Goal: Obtain resource: Download file/media

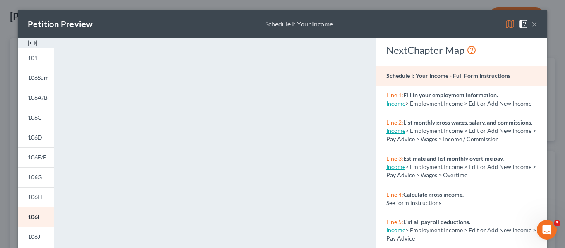
scroll to position [12, 0]
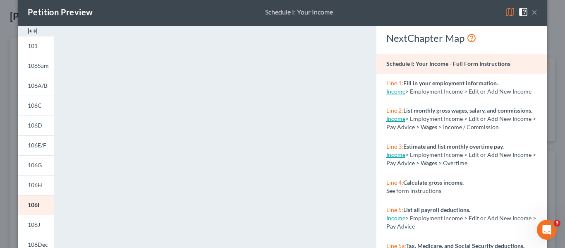
click at [532, 12] on button "×" at bounding box center [535, 12] width 6 height 10
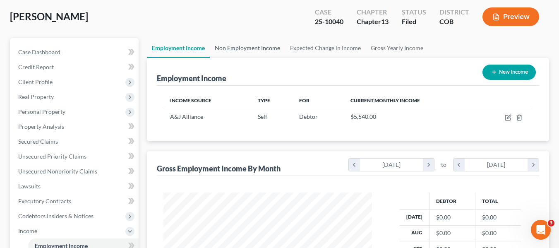
scroll to position [0, 0]
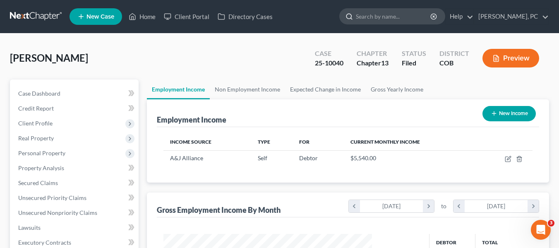
click at [397, 18] on input "search" at bounding box center [394, 16] width 76 height 15
type input "sykes"
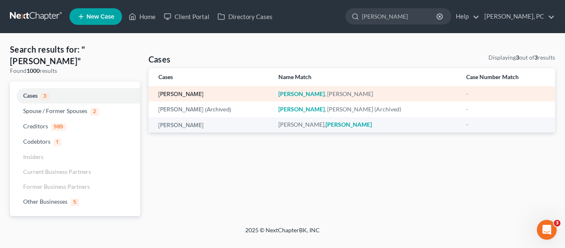
click at [186, 92] on link "[PERSON_NAME]" at bounding box center [180, 94] width 45 height 6
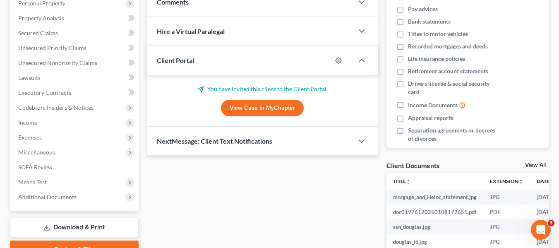
scroll to position [151, 0]
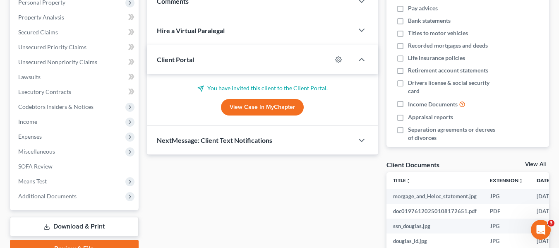
click at [257, 98] on div "You have invited this client to the Client Portal. View Case in MyChapter" at bounding box center [262, 99] width 211 height 31
click at [258, 103] on link "View Case in MyChapter" at bounding box center [262, 107] width 83 height 17
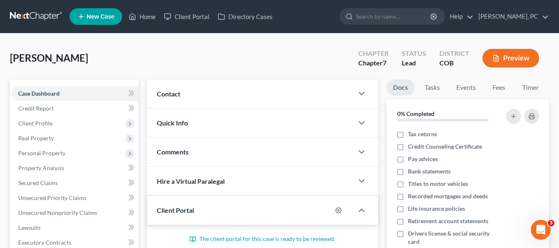
click at [515, 62] on button "Preview" at bounding box center [511, 58] width 57 height 19
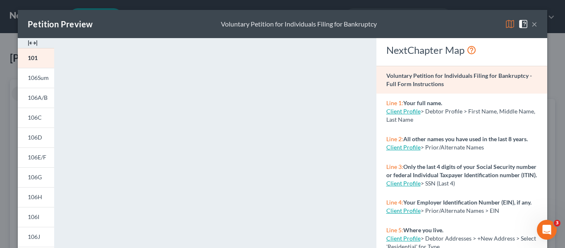
click at [31, 40] on img at bounding box center [33, 43] width 10 height 10
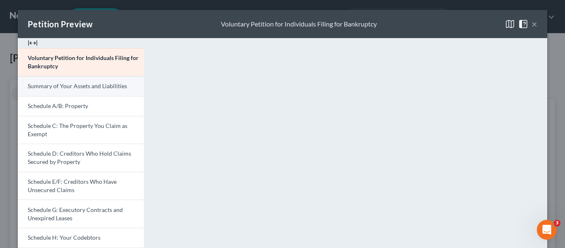
click at [60, 80] on link "Summary of Your Assets and Liabilities" at bounding box center [81, 86] width 126 height 20
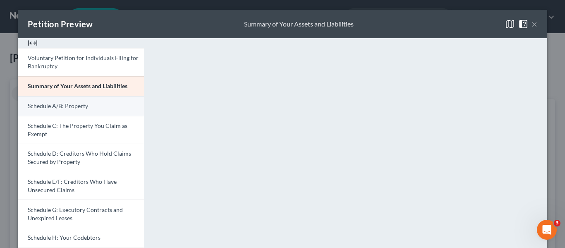
click at [68, 108] on span "Schedule A/B: Property" at bounding box center [58, 105] width 60 height 7
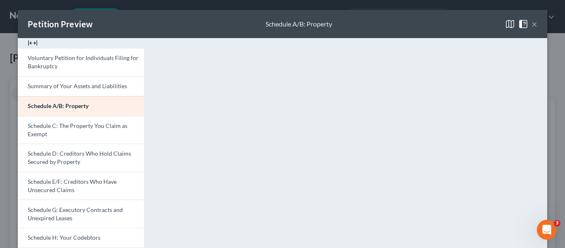
click at [534, 25] on button "×" at bounding box center [535, 24] width 6 height 10
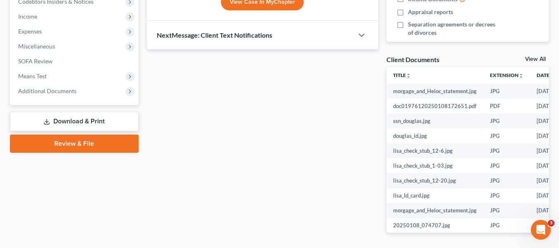
scroll to position [257, 0]
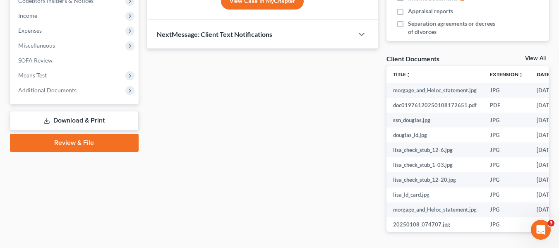
click at [70, 120] on link "Download & Print" at bounding box center [74, 120] width 129 height 19
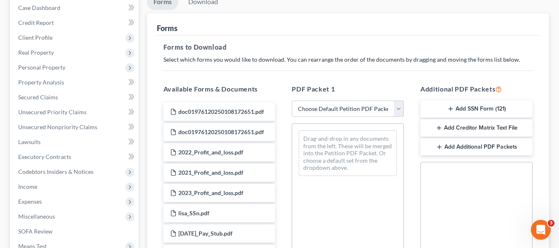
scroll to position [87, 0]
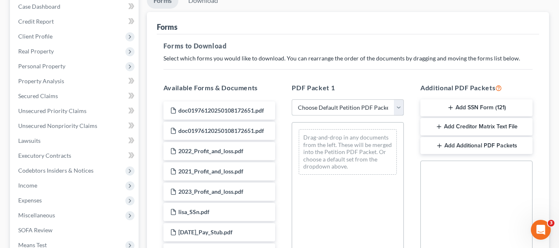
click at [346, 108] on select "Choose Default Petition PDF Packet Complete Bankruptcy Petition (all forms and …" at bounding box center [348, 107] width 112 height 17
select select "0"
click at [292, 99] on select "Choose Default Petition PDF Packet Complete Bankruptcy Petition (all forms and …" at bounding box center [348, 107] width 112 height 17
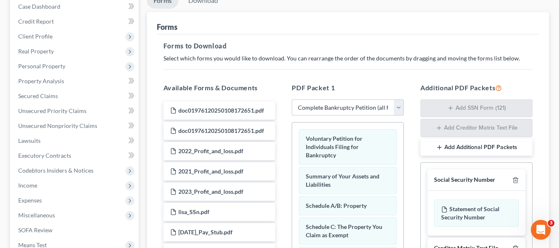
scroll to position [264, 0]
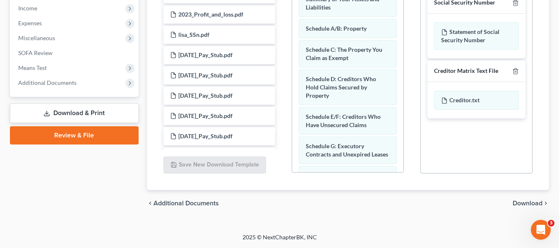
click at [531, 201] on span "Download" at bounding box center [528, 203] width 30 height 7
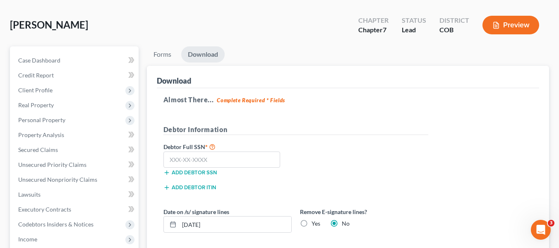
scroll to position [33, 0]
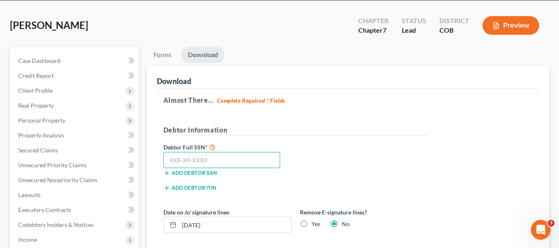
click at [209, 162] on input "text" at bounding box center [221, 160] width 117 height 17
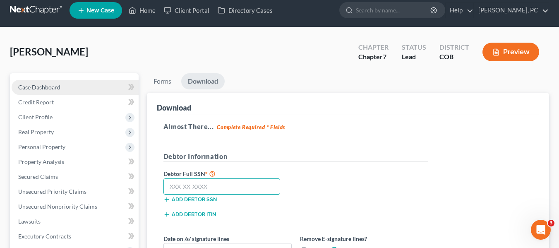
scroll to position [6, 0]
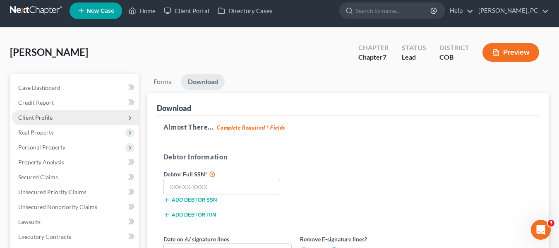
click at [65, 119] on span "Client Profile" at bounding box center [75, 117] width 127 height 15
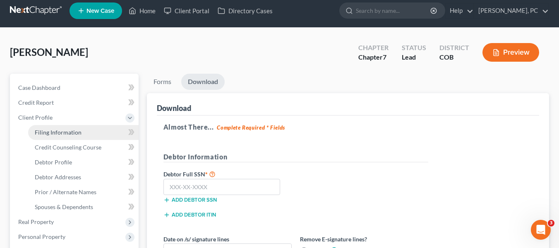
click at [71, 129] on span "Filing Information" at bounding box center [58, 132] width 47 height 7
select select "1"
select select "0"
select select "5"
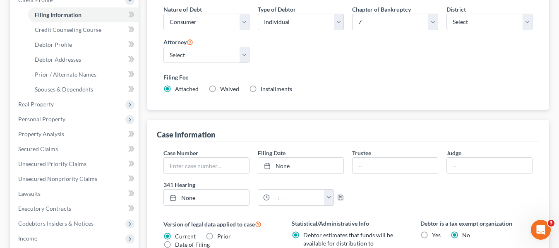
scroll to position [108, 0]
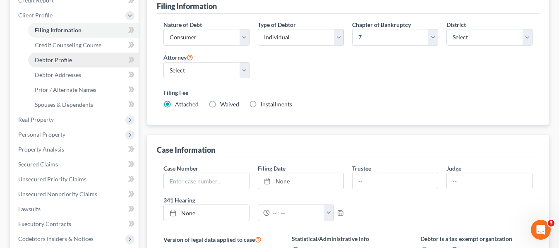
click at [55, 55] on link "Debtor Profile" at bounding box center [83, 60] width 110 height 15
select select "1"
select select "3"
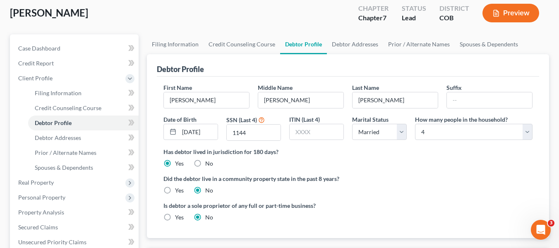
scroll to position [45, 0]
click at [503, 182] on label "Did the debtor live in a community property state in the past 8 years?" at bounding box center [347, 179] width 369 height 9
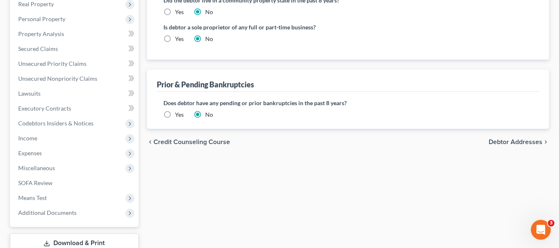
scroll to position [281, 0]
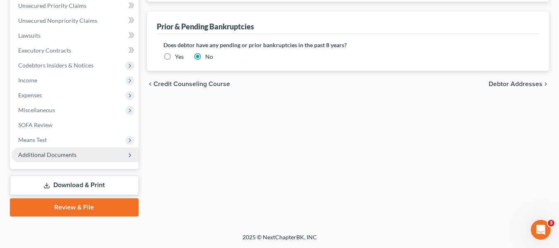
click at [43, 155] on span "Additional Documents" at bounding box center [47, 154] width 58 height 7
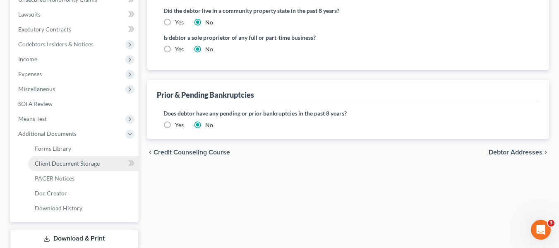
scroll to position [214, 0]
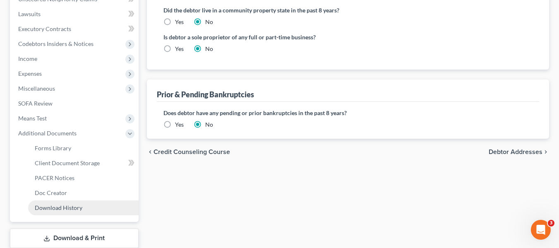
click at [48, 205] on span "Download History" at bounding box center [59, 207] width 48 height 7
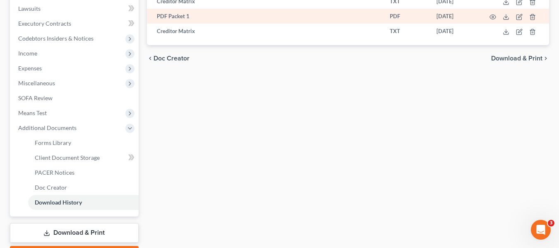
scroll to position [224, 0]
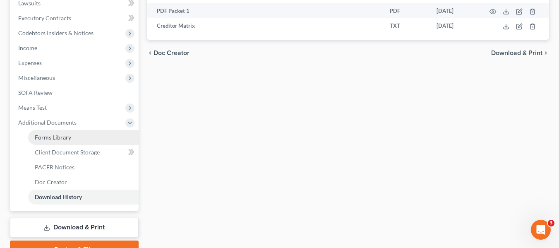
click at [57, 136] on span "Forms Library" at bounding box center [53, 137] width 36 height 7
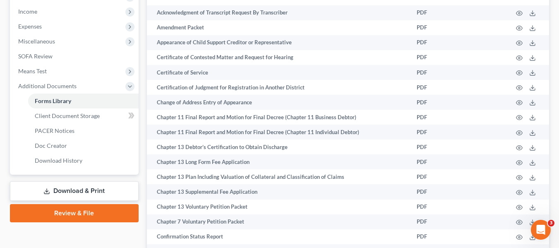
scroll to position [261, 0]
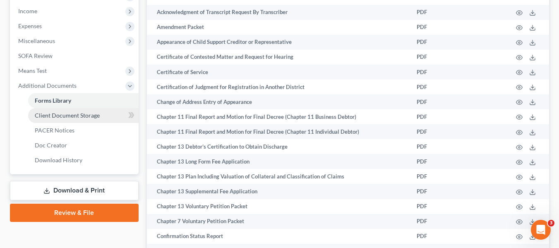
click at [63, 115] on span "Client Document Storage" at bounding box center [67, 115] width 65 height 7
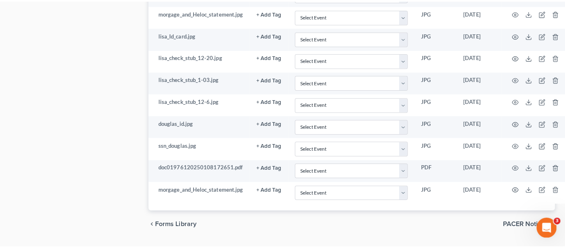
scroll to position [584, 0]
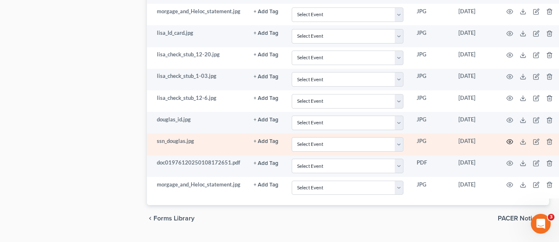
click at [507, 142] on icon "button" at bounding box center [510, 141] width 6 height 5
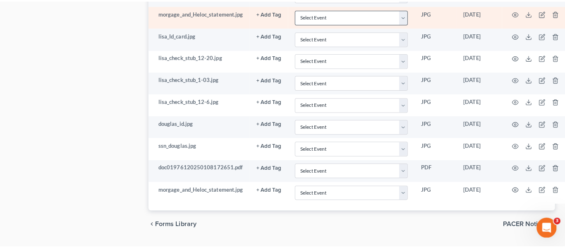
scroll to position [589, 0]
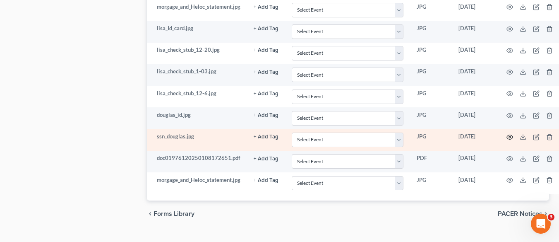
click at [509, 138] on icon "button" at bounding box center [510, 137] width 7 height 7
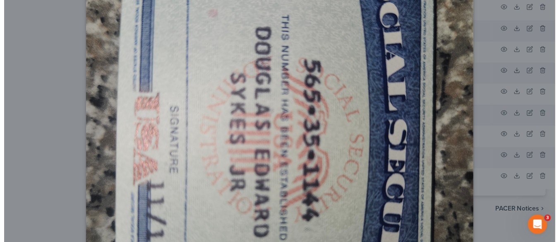
scroll to position [0, 0]
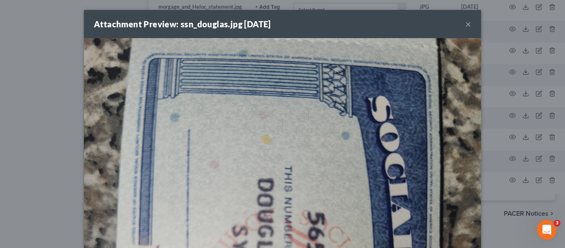
click at [460, 24] on div "Attachment Preview: ssn_douglas.jpg [DATE] ×" at bounding box center [282, 24] width 397 height 28
click at [466, 25] on button "×" at bounding box center [469, 24] width 6 height 10
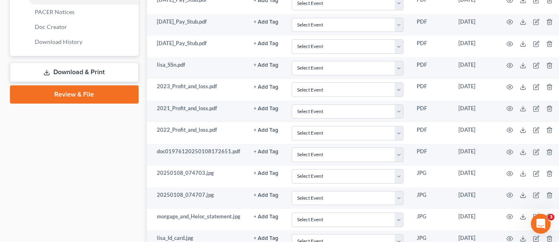
scroll to position [379, 0]
click at [70, 76] on link "Download & Print" at bounding box center [74, 72] width 129 height 19
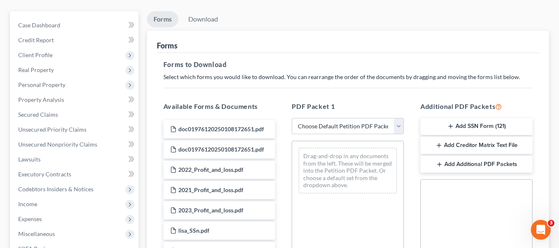
scroll to position [69, 0]
click at [336, 122] on select "Choose Default Petition PDF Packet Complete Bankruptcy Petition (all forms and …" at bounding box center [348, 126] width 112 height 17
select select "0"
click at [292, 118] on select "Choose Default Petition PDF Packet Complete Bankruptcy Petition (all forms and …" at bounding box center [348, 126] width 112 height 17
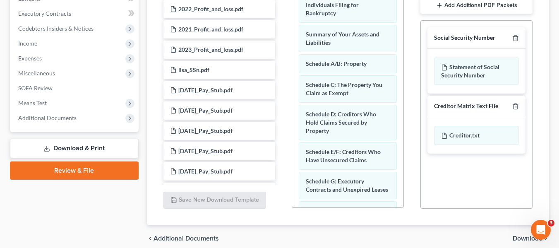
scroll to position [264, 0]
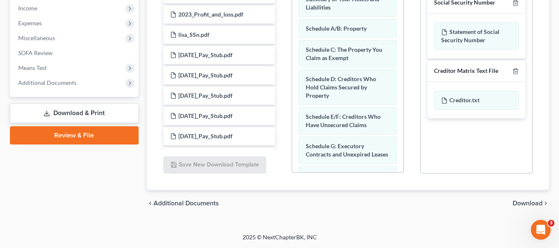
click at [522, 202] on span "Download" at bounding box center [528, 203] width 30 height 7
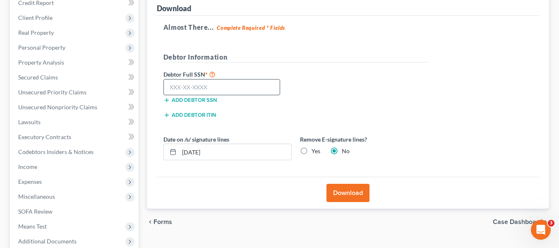
scroll to position [105, 0]
click at [198, 90] on input "text" at bounding box center [221, 87] width 117 height 17
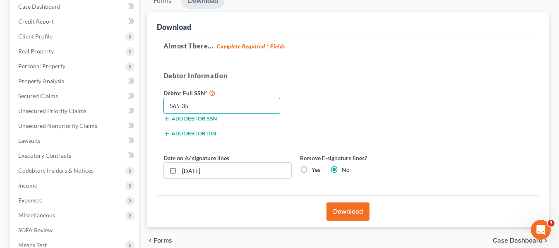
scroll to position [87, 0]
type input "565-35-1144"
click at [319, 110] on div "Debtor Full SSN * 565-35-1144 Add debtor SSN" at bounding box center [295, 107] width 273 height 41
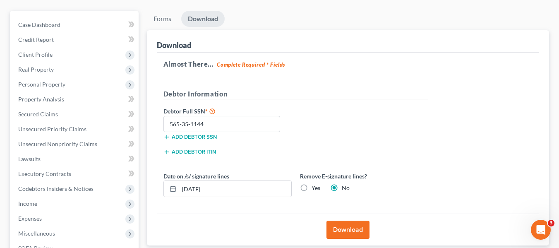
click at [319, 110] on div "Debtor Full SSN * 565-35-1144 Add debtor SSN" at bounding box center [295, 126] width 273 height 41
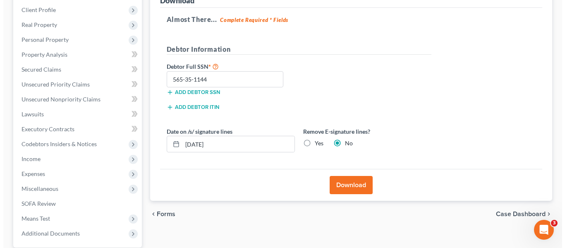
scroll to position [115, 0]
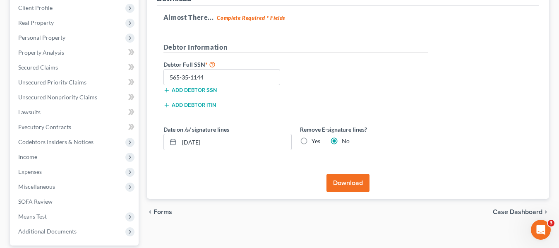
click at [348, 187] on button "Download" at bounding box center [348, 183] width 43 height 18
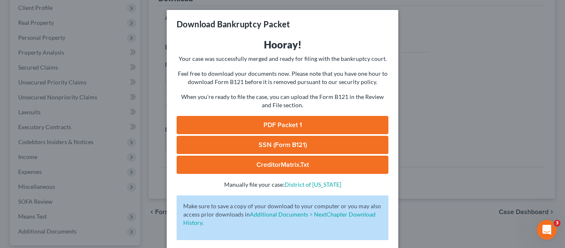
click at [279, 127] on link "PDF Packet 1" at bounding box center [283, 125] width 212 height 18
